Goal: Information Seeking & Learning: Check status

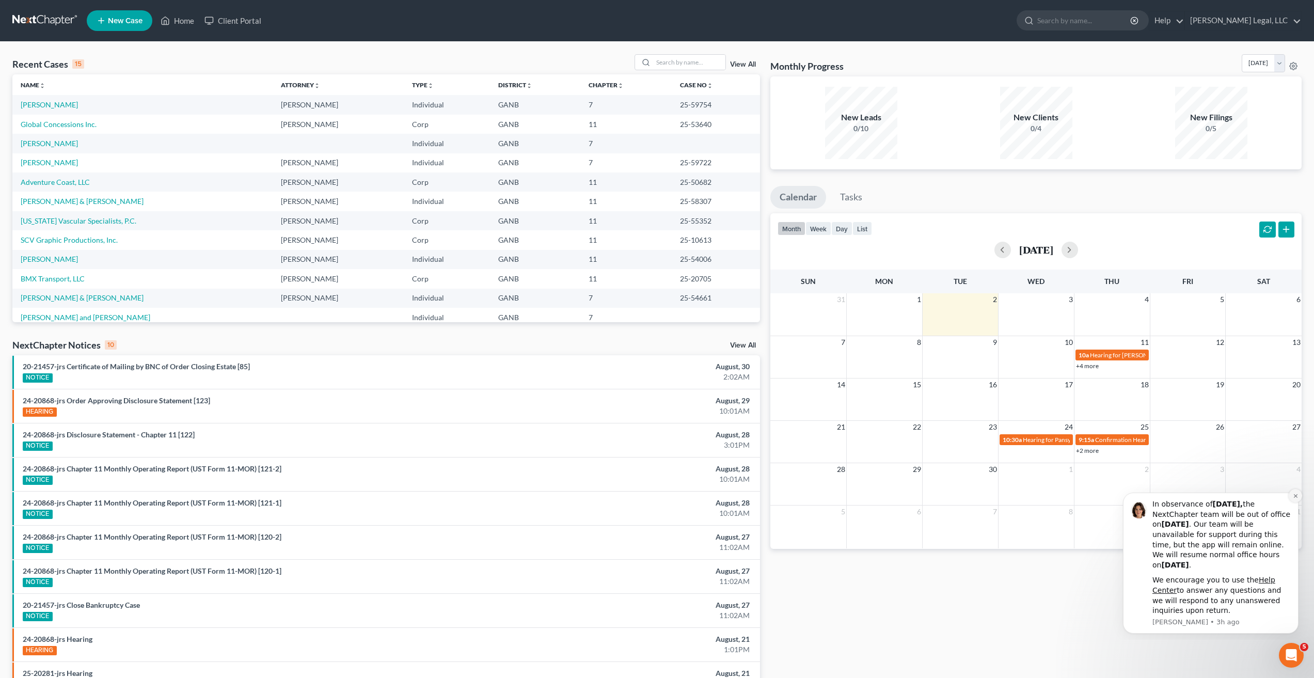
click at [1296, 499] on button "Dismiss notification" at bounding box center [1295, 495] width 13 height 13
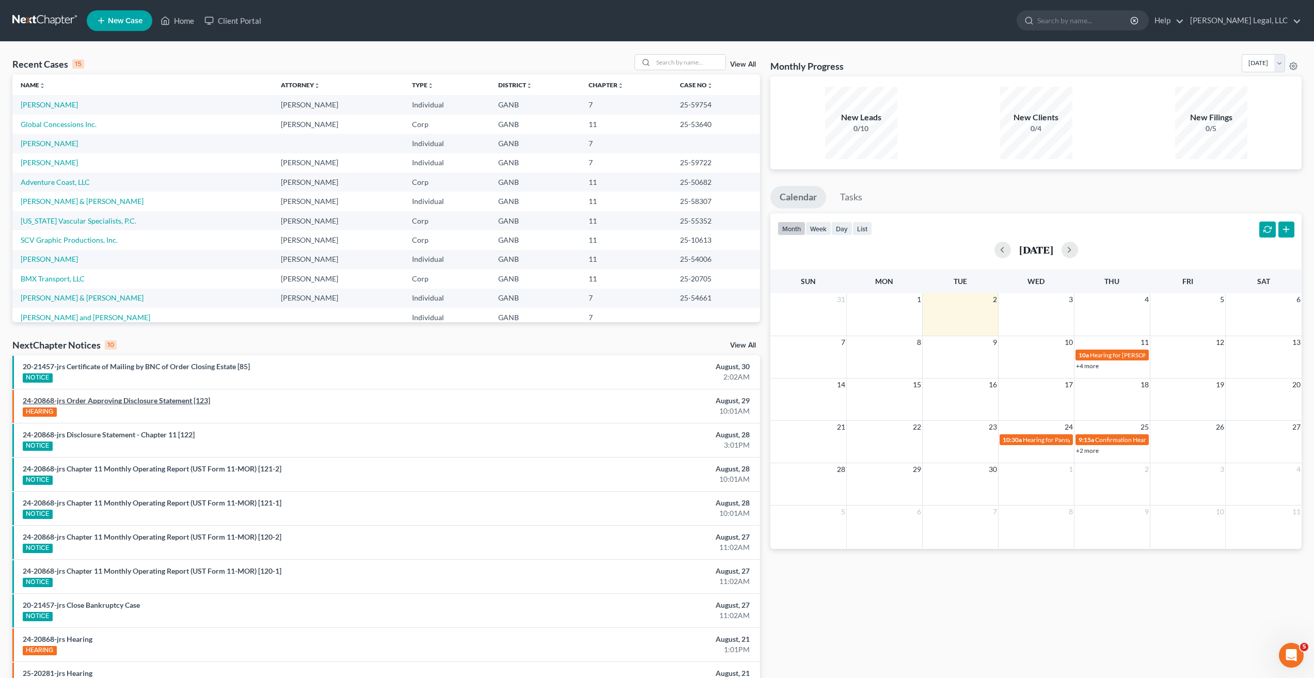
click at [183, 403] on link "24-20868-jrs Order Approving Disclosure Statement [123]" at bounding box center [116, 400] width 187 height 9
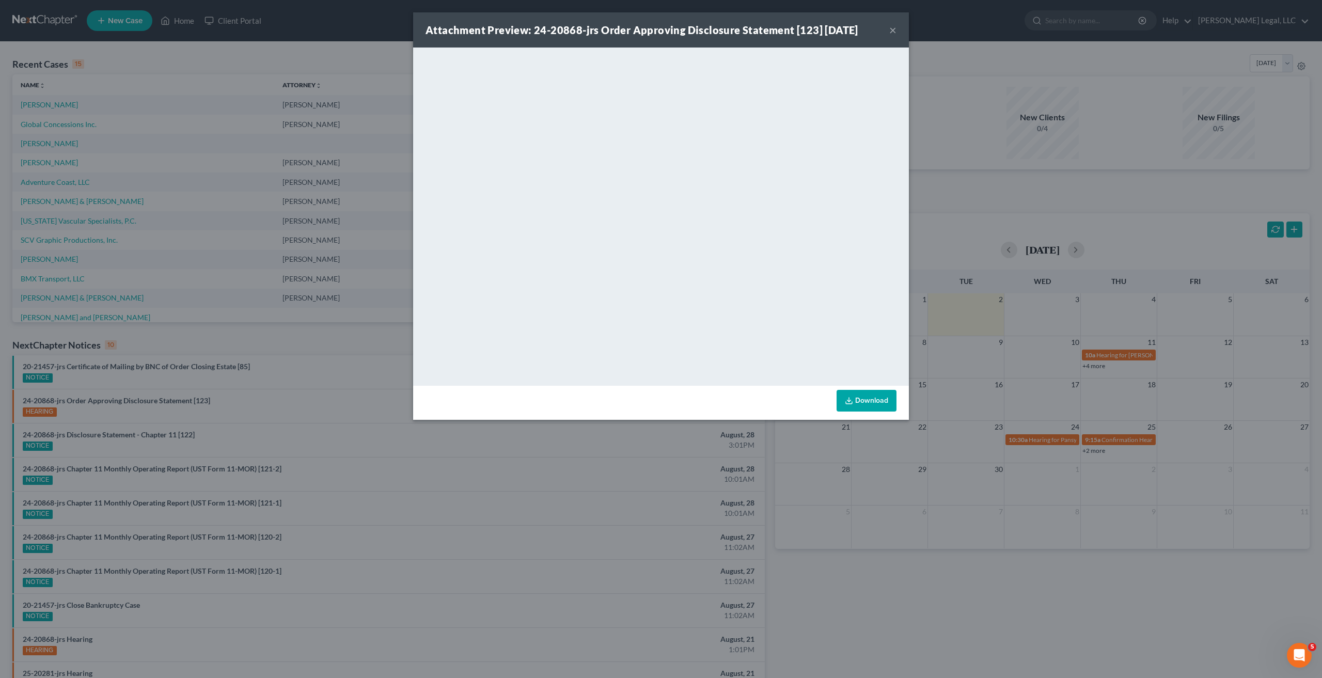
click at [892, 28] on button "×" at bounding box center [892, 30] width 7 height 12
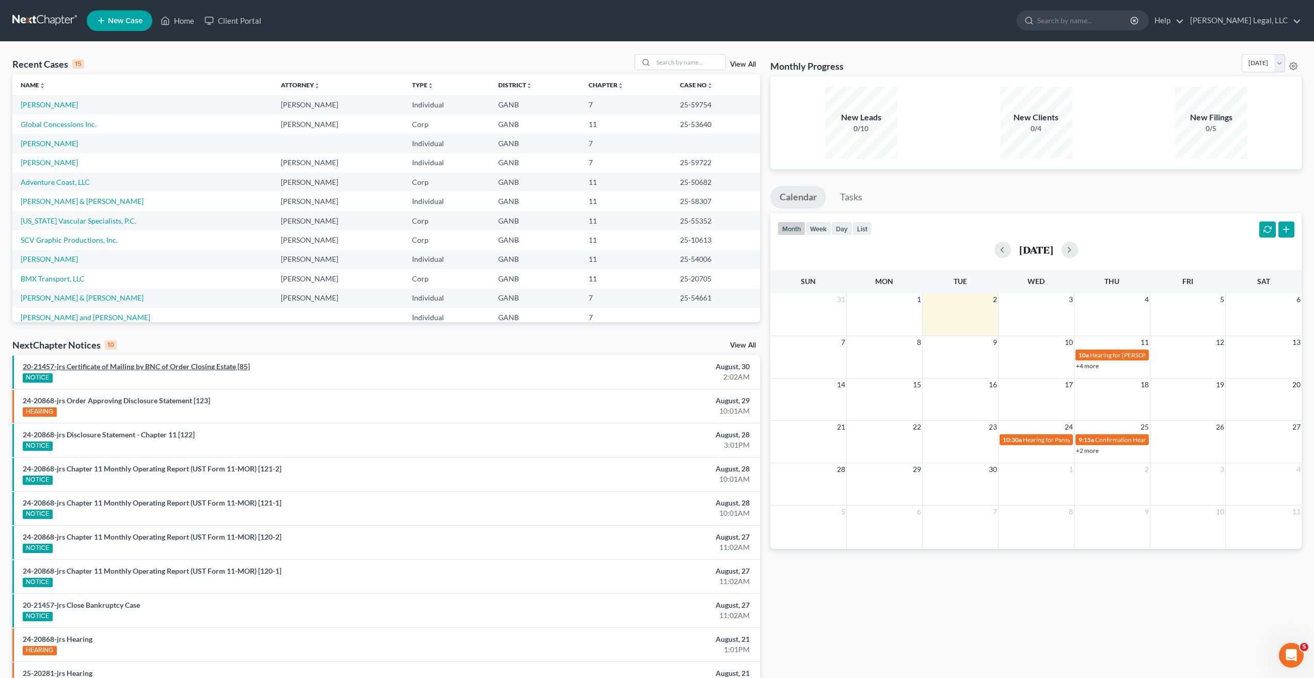
click at [225, 370] on link "20-21457-jrs Certificate of Mailing by BNC of Order Closing Estate [85]" at bounding box center [136, 366] width 227 height 9
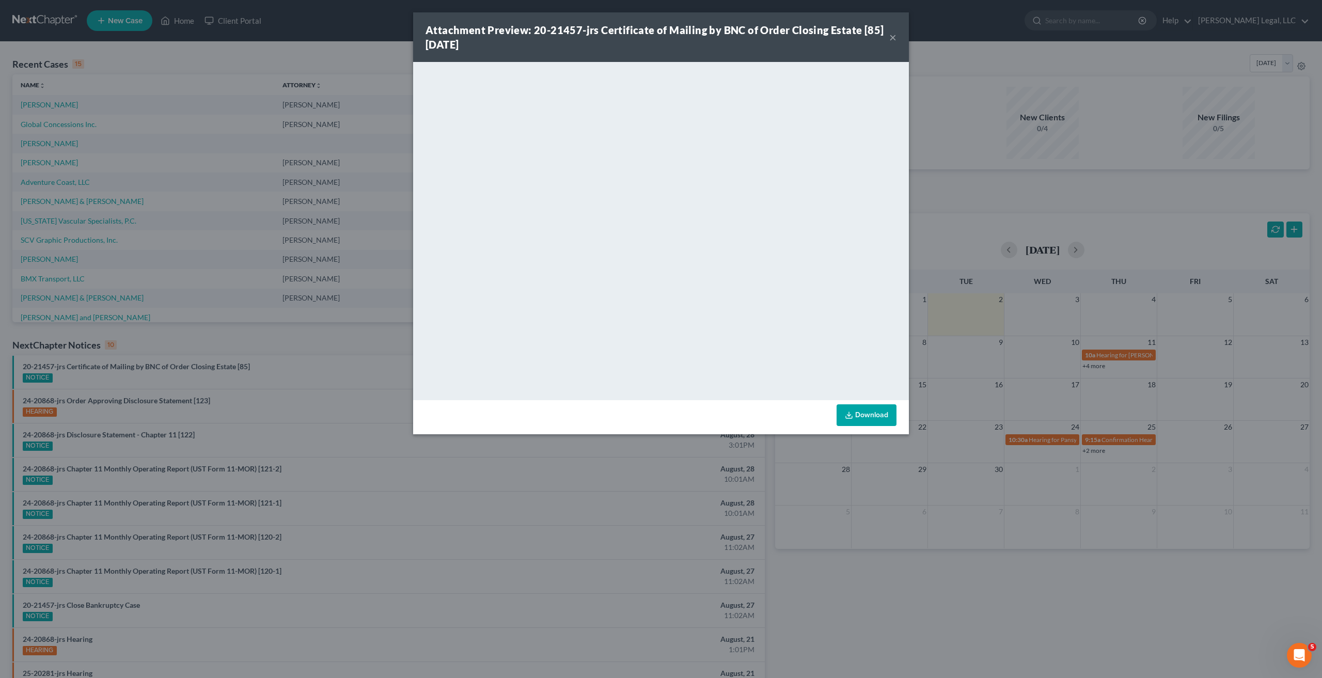
click at [900, 36] on div "Attachment Preview: 20-21457-jrs Certificate of Mailing by BNC of Order Closing…" at bounding box center [661, 37] width 496 height 50
click at [894, 37] on button "×" at bounding box center [892, 37] width 7 height 12
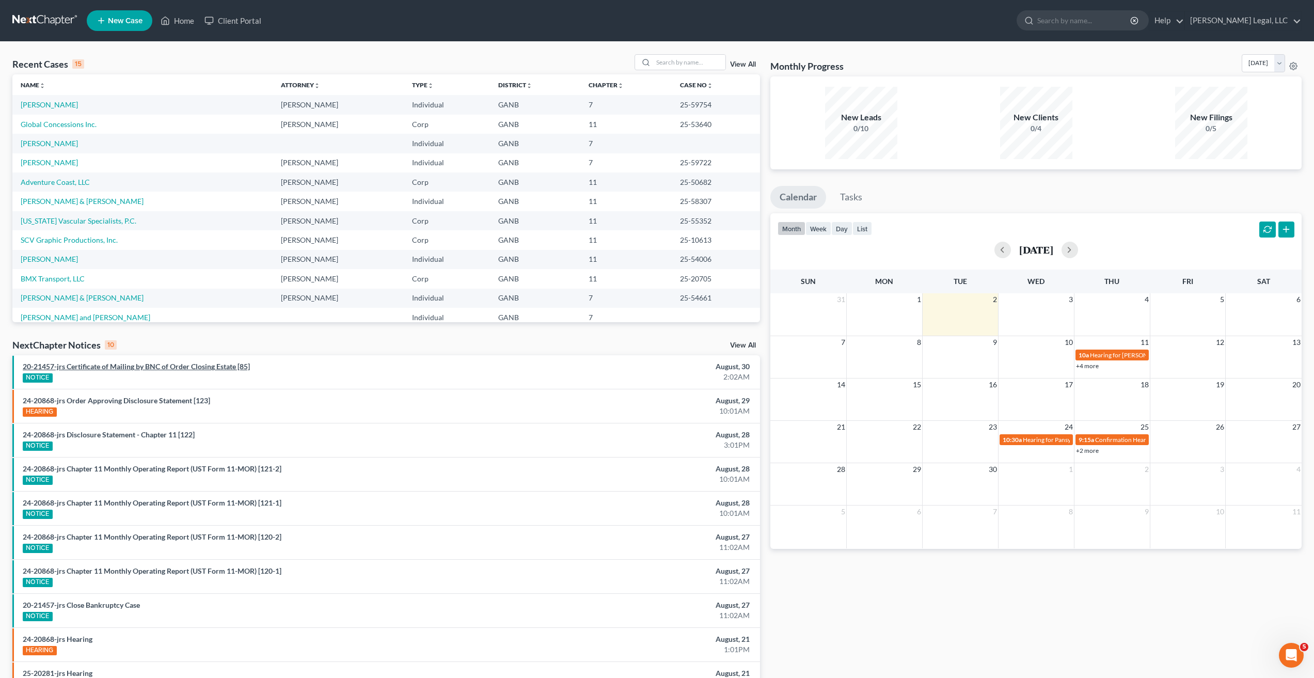
click at [187, 369] on link "20-21457-jrs Certificate of Mailing by BNC of Order Closing Estate [85]" at bounding box center [136, 366] width 227 height 9
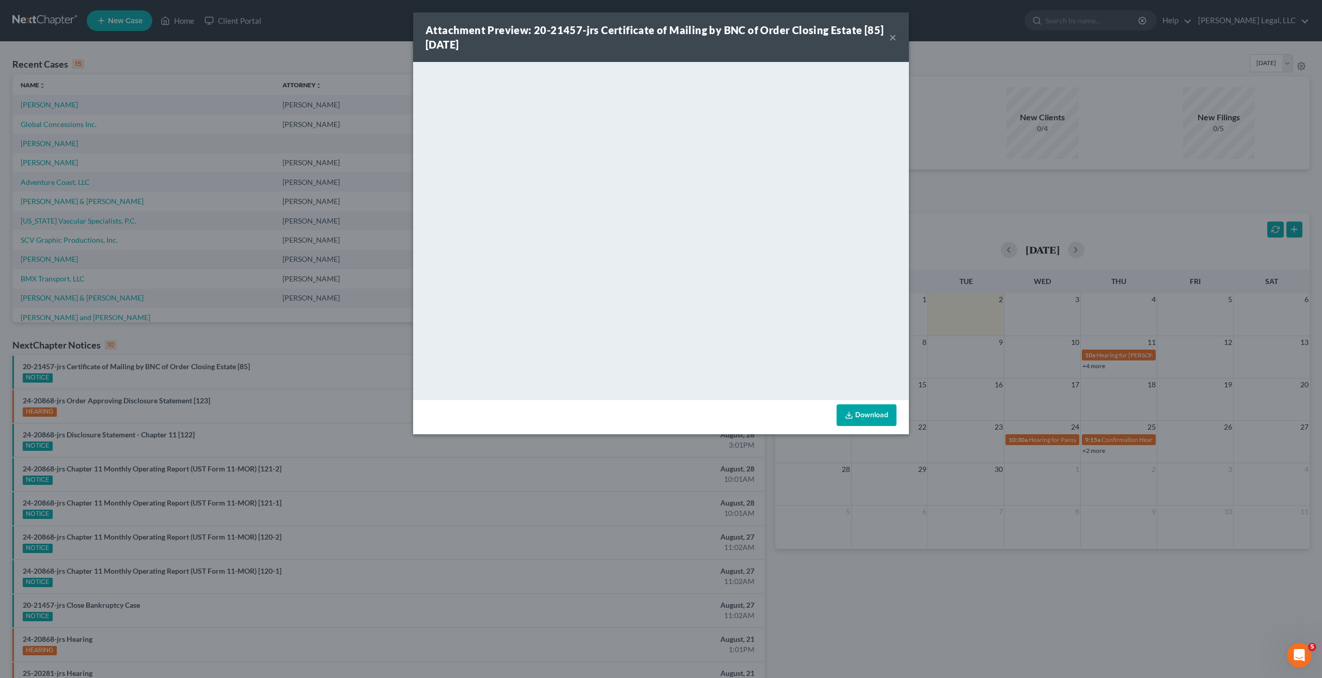
click at [890, 36] on button "×" at bounding box center [892, 37] width 7 height 12
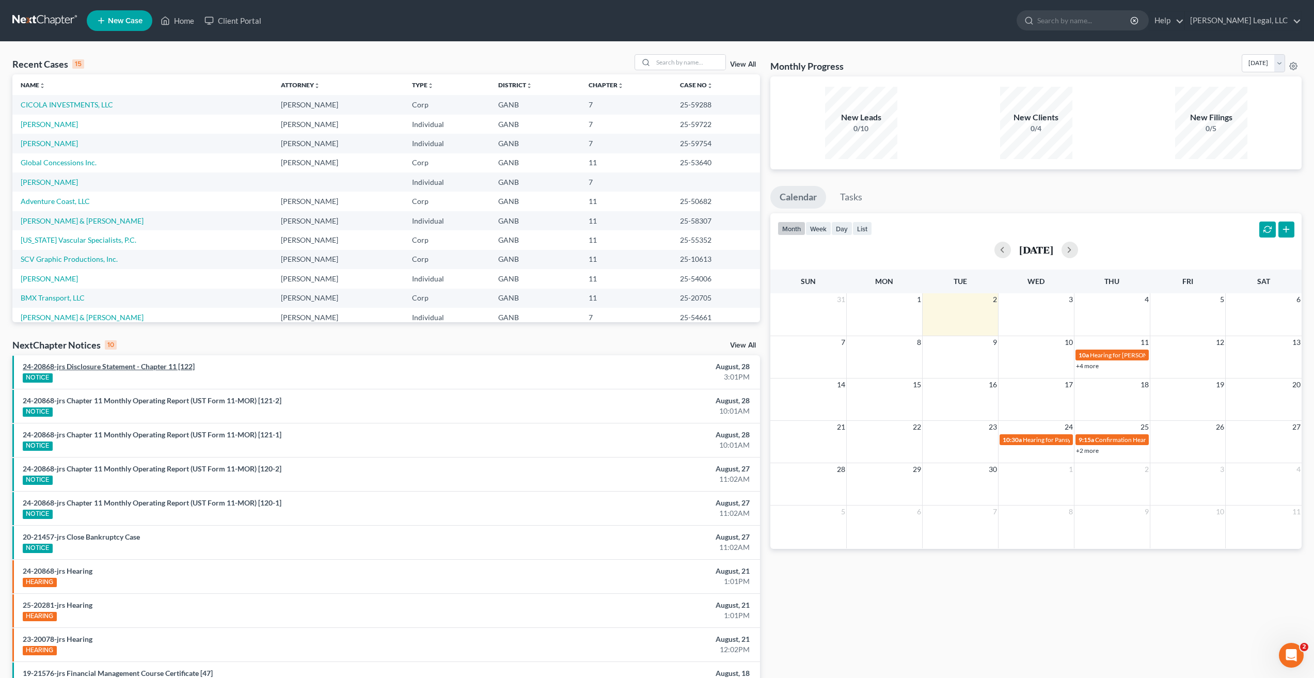
click at [164, 363] on link "24-20868-jrs Disclosure Statement - Chapter 11 [122]" at bounding box center [109, 366] width 172 height 9
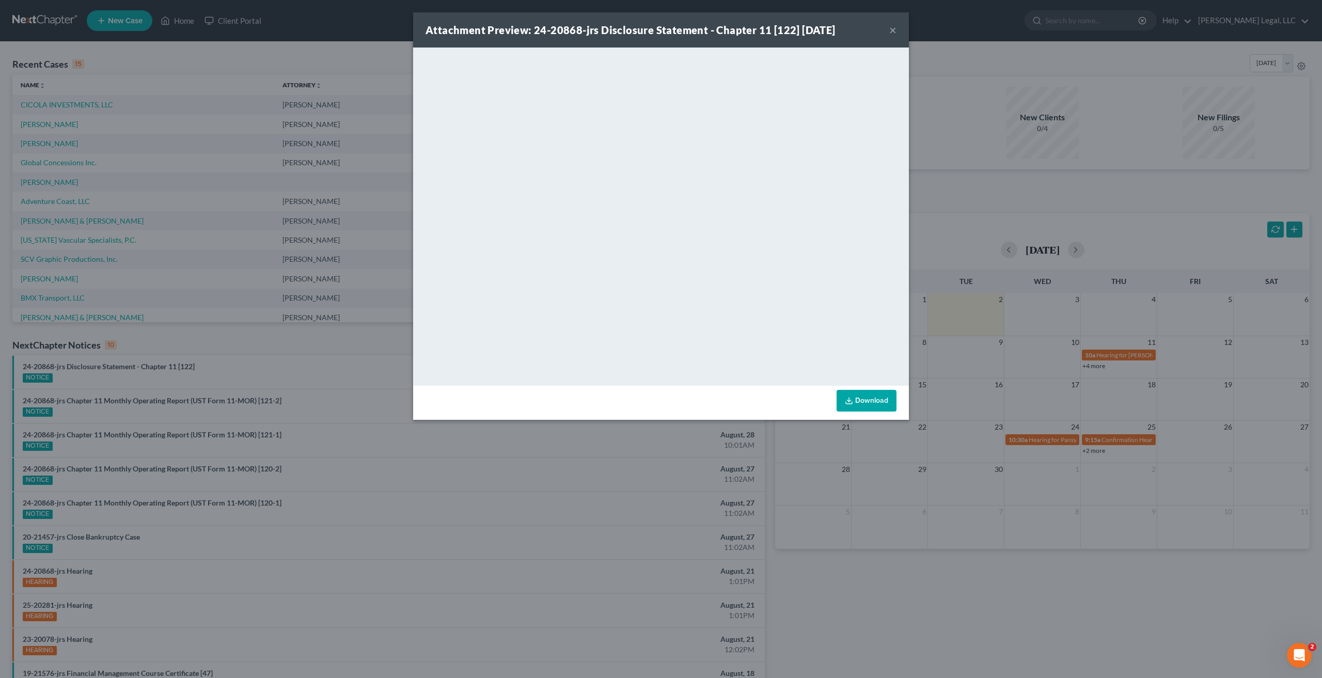
click at [892, 34] on button "×" at bounding box center [892, 30] width 7 height 12
